Goal: Information Seeking & Learning: Learn about a topic

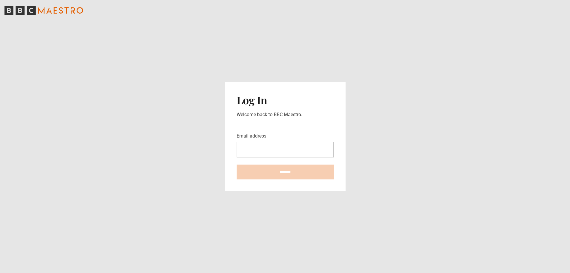
type input "**********"
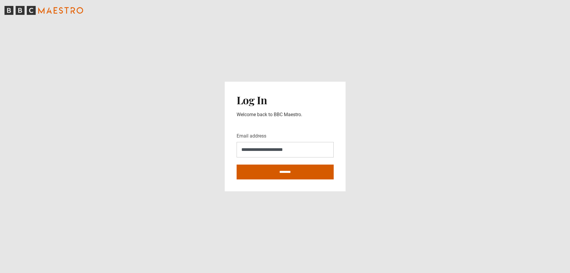
click at [270, 171] on input "********" at bounding box center [285, 171] width 97 height 15
type input "**********"
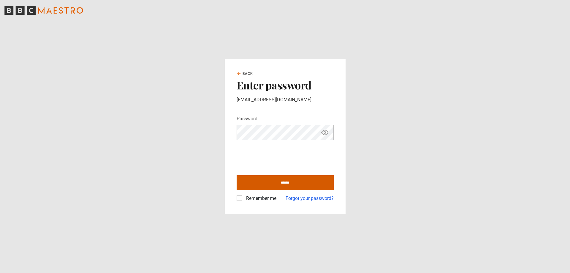
click at [281, 185] on input "******" at bounding box center [285, 182] width 97 height 15
type input "**********"
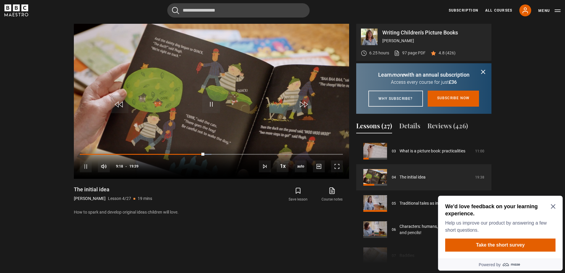
click at [484, 72] on icon "submit" at bounding box center [484, 72] width 4 height 4
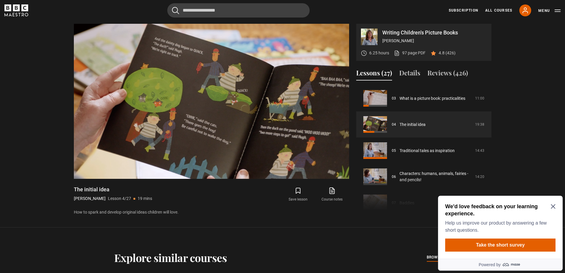
click at [555, 208] on icon "Close Maze Prompt" at bounding box center [553, 206] width 4 height 4
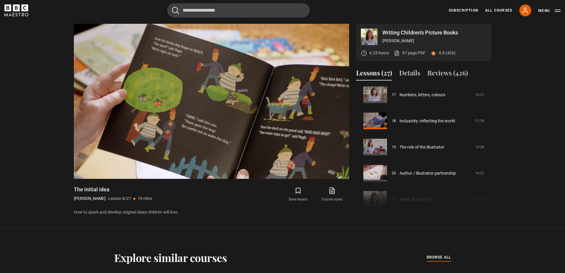
scroll to position [477, 0]
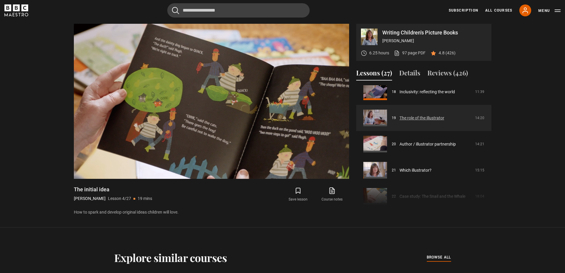
click at [426, 119] on link "The role of the illustrator" at bounding box center [422, 118] width 45 height 6
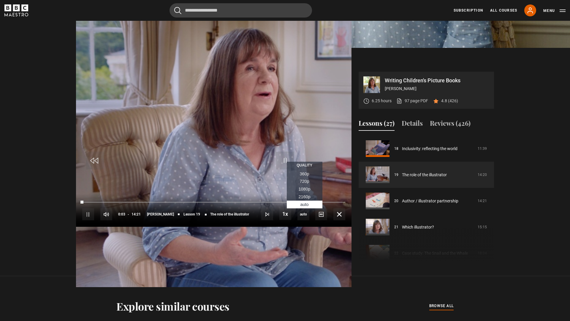
click at [309, 176] on span "360p" at bounding box center [304, 173] width 9 height 5
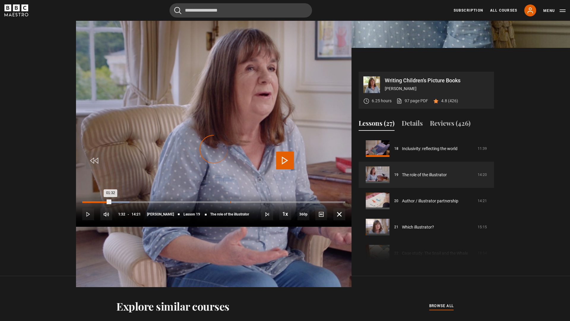
click at [154, 203] on div "Loaded : 18.00% 03:48 01:32" at bounding box center [213, 202] width 263 height 2
click at [291, 203] on div "Loaded : 42.97% 07:19 05:08" at bounding box center [213, 202] width 263 height 2
click at [345, 203] on div "Loaded : 59.23% 09:53 07:26" at bounding box center [213, 202] width 263 height 2
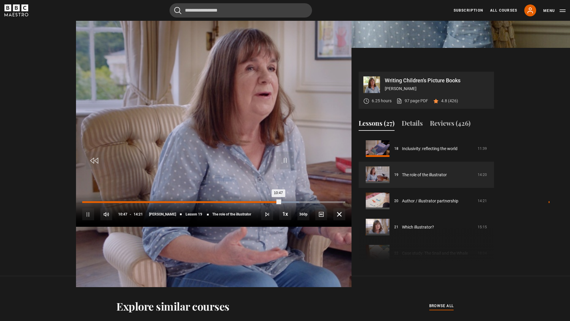
click at [345, 203] on div "Loaded : 82.46% 12:00 10:47" at bounding box center [213, 202] width 263 height 2
click at [345, 203] on div "Loaded : 90.59% 13:37 12:04" at bounding box center [213, 202] width 263 height 2
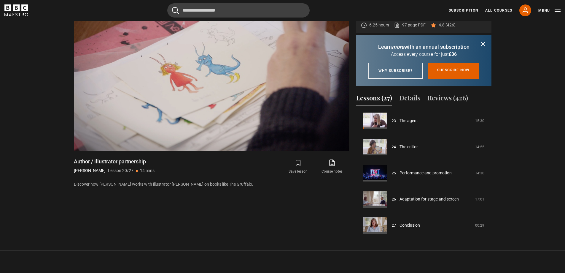
scroll to position [264, 0]
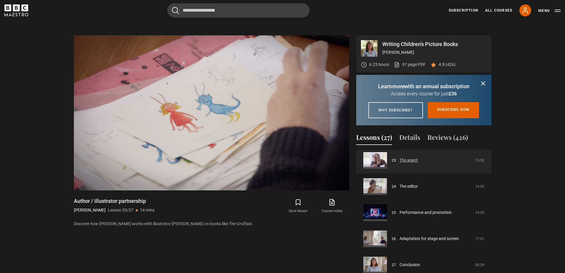
click at [409, 163] on link "The agent" at bounding box center [409, 160] width 18 height 6
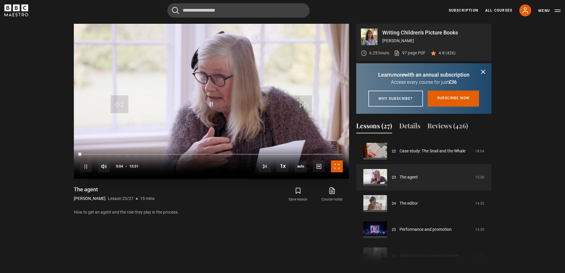
click at [337, 166] on span "Video Player" at bounding box center [337, 166] width 12 height 12
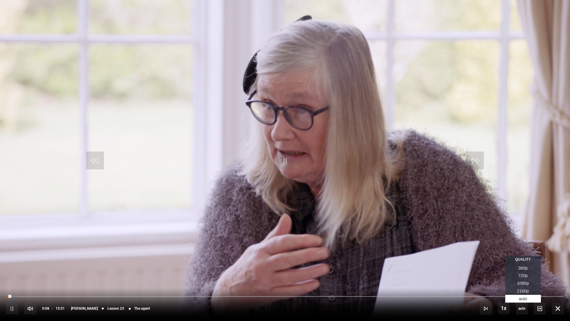
click at [524, 268] on span "360p" at bounding box center [522, 267] width 9 height 5
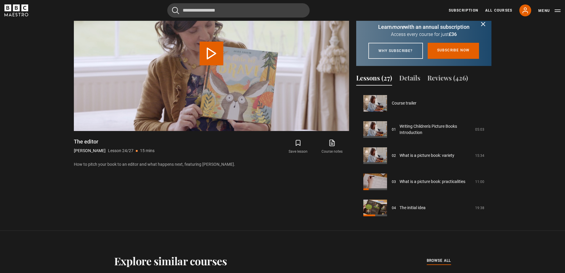
scroll to position [601, 0]
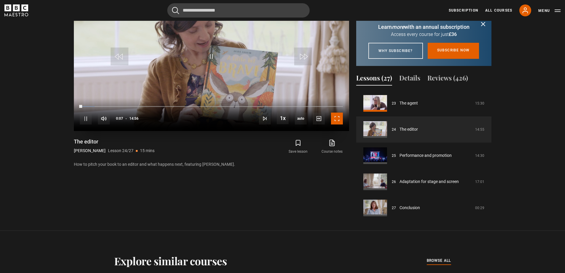
click at [337, 118] on span "Video Player" at bounding box center [337, 118] width 12 height 12
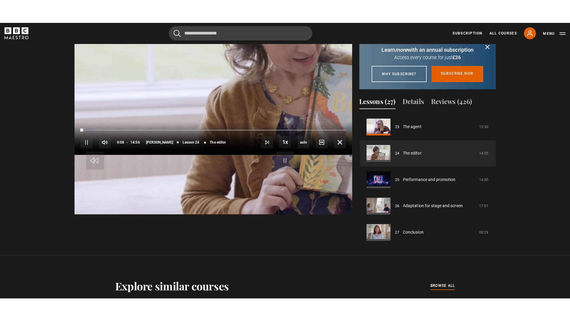
scroll to position [299, 0]
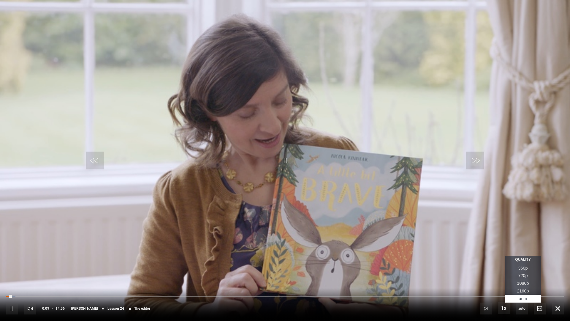
click at [522, 267] on span "360p" at bounding box center [522, 267] width 9 height 5
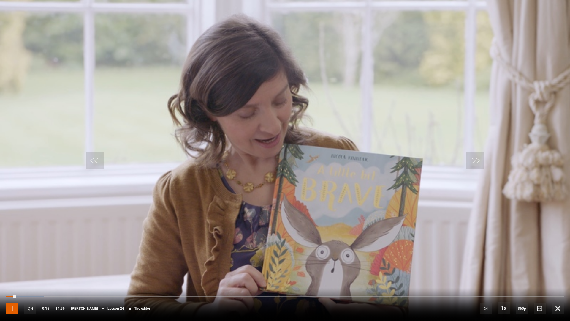
click at [10, 272] on span "Video Player" at bounding box center [12, 308] width 12 height 12
click at [284, 160] on span "Video Player" at bounding box center [285, 160] width 18 height 18
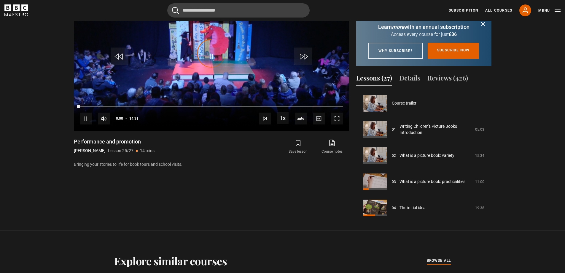
scroll to position [603, 0]
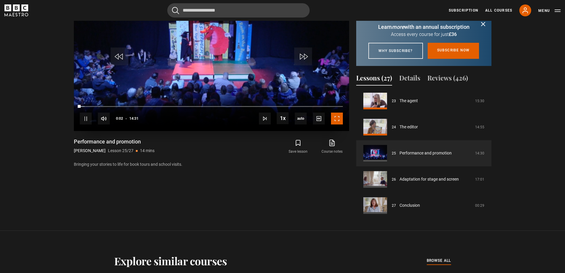
click at [338, 118] on span "Video Player" at bounding box center [337, 118] width 12 height 12
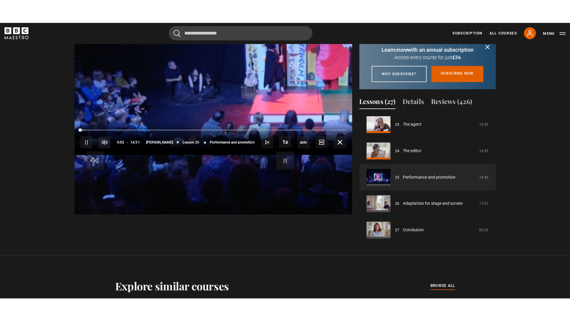
scroll to position [299, 0]
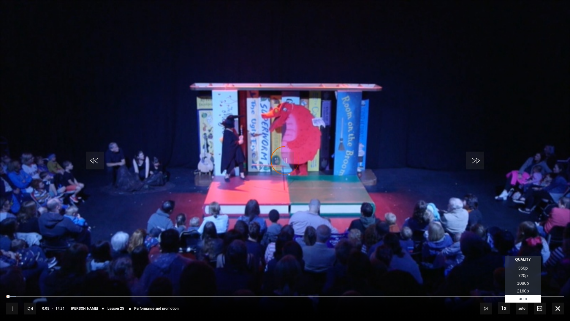
click at [524, 267] on span "360p" at bounding box center [522, 267] width 9 height 5
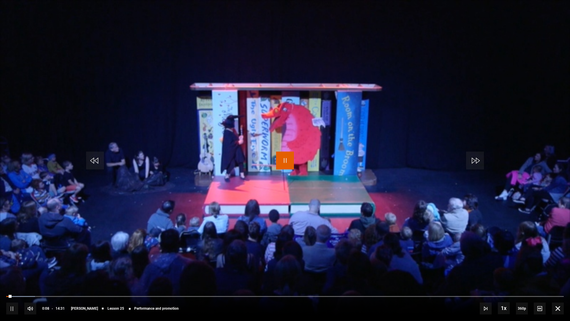
click at [285, 160] on span "Video Player" at bounding box center [285, 160] width 18 height 18
click at [284, 159] on span "Video Player" at bounding box center [285, 160] width 18 height 18
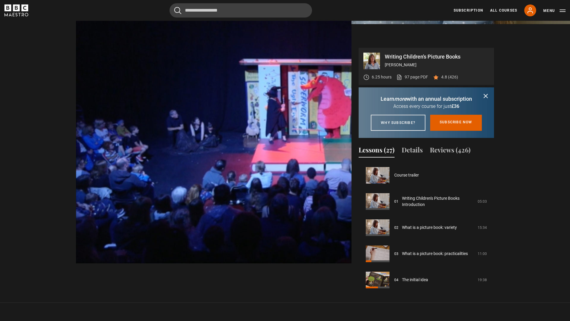
scroll to position [603, 0]
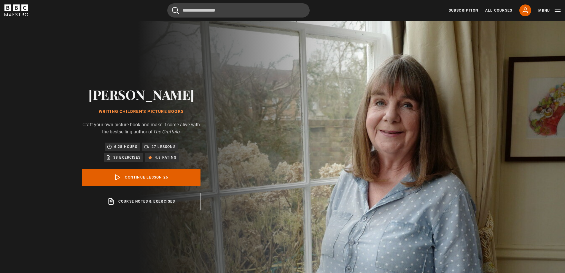
scroll to position [603, 0]
click at [142, 177] on link "Continue lesson 26" at bounding box center [141, 177] width 119 height 17
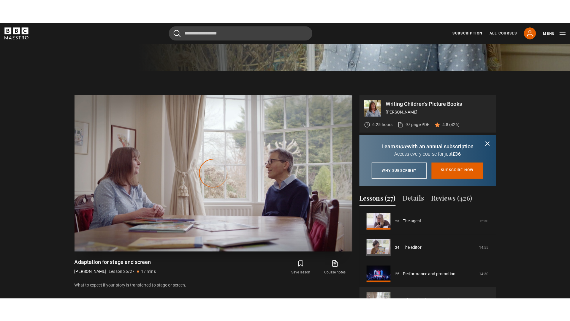
scroll to position [276, 0]
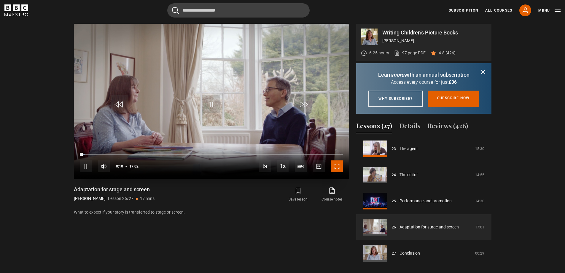
click at [338, 168] on span "Video Player" at bounding box center [337, 166] width 12 height 12
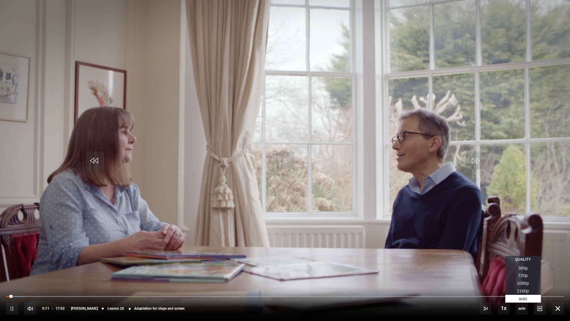
click at [522, 267] on span "360p" at bounding box center [522, 267] width 9 height 5
click at [91, 272] on div "10s Skip Back 10 seconds Pause 10s Skip Forward 10 seconds Loaded : 17.12% 02:4…" at bounding box center [285, 304] width 570 height 33
click at [105, 272] on div "10s Skip Back 10 seconds Pause 10s Skip Forward 10 seconds Loaded : 17.61% 02:4…" at bounding box center [285, 304] width 570 height 33
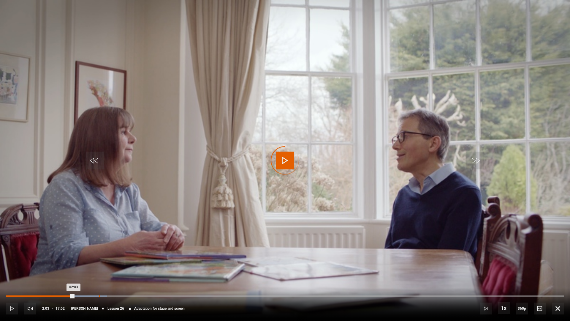
click at [99, 272] on div "Loaded : 18.10% 02:50 02:03" at bounding box center [284, 296] width 557 height 2
click at [136, 272] on div "Loaded : 23.48% 03:58 02:59" at bounding box center [284, 296] width 557 height 2
click at [178, 272] on div "Loaded : 30.33% 05:15 05:15" at bounding box center [284, 296] width 557 height 2
click at [224, 272] on div "Loaded : 39.14% 06:38 06:38" at bounding box center [284, 296] width 557 height 2
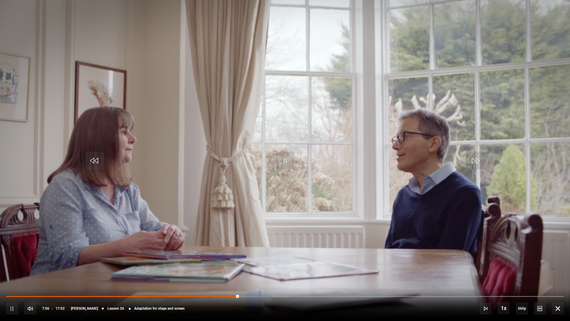
click at [275, 272] on div "10s Skip Back 10 seconds Pause 10s Skip Forward 10 seconds Loaded : 47.95% 08:0…" at bounding box center [285, 304] width 570 height 33
click at [296, 272] on div "10s Skip Back 10 seconds Pause 10s Skip Forward 10 seconds Loaded : 48.43% 08:0…" at bounding box center [285, 304] width 570 height 33
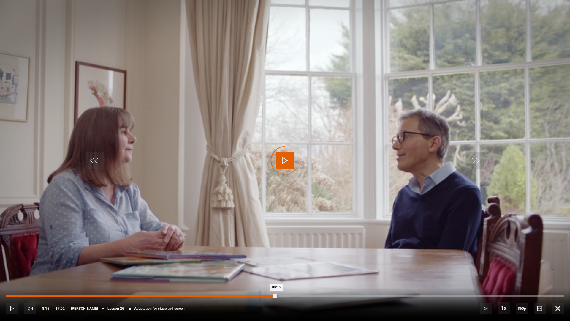
click at [276, 272] on div "Loaded : 48.92% 08:15 08:15" at bounding box center [284, 296] width 557 height 2
click at [313, 272] on div "Loaded : 55.28% 09:21 09:21" at bounding box center [284, 296] width 557 height 2
click at [423, 272] on div "Loaded : 74.85% 12:43 11:42" at bounding box center [284, 296] width 557 height 2
click at [472, 272] on div "Loaded : 81.70% 14:13 12:53" at bounding box center [284, 296] width 557 height 2
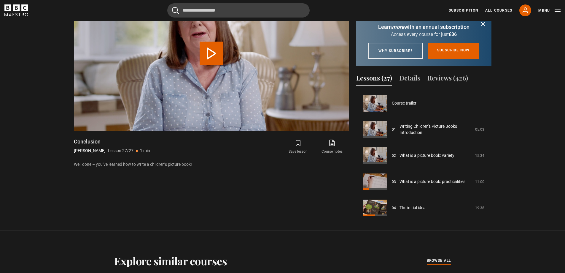
scroll to position [603, 0]
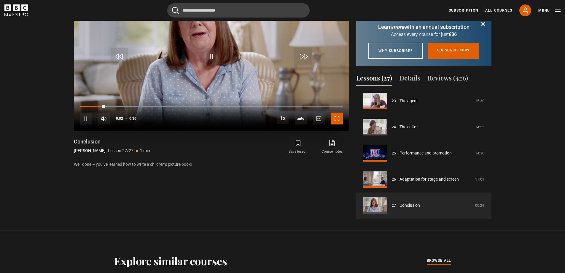
click at [337, 118] on span "Video Player" at bounding box center [337, 118] width 12 height 12
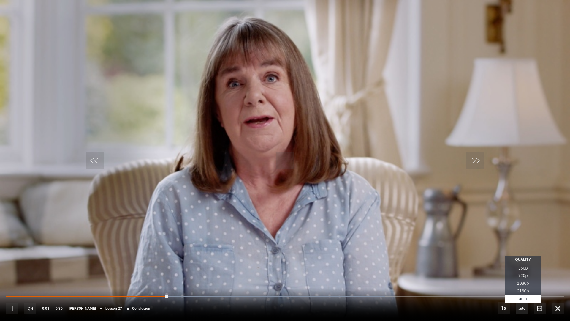
click at [521, 272] on span "auto" at bounding box center [522, 308] width 12 height 12
click at [524, 267] on span "360p" at bounding box center [522, 267] width 9 height 5
